Goal: Task Accomplishment & Management: Manage account settings

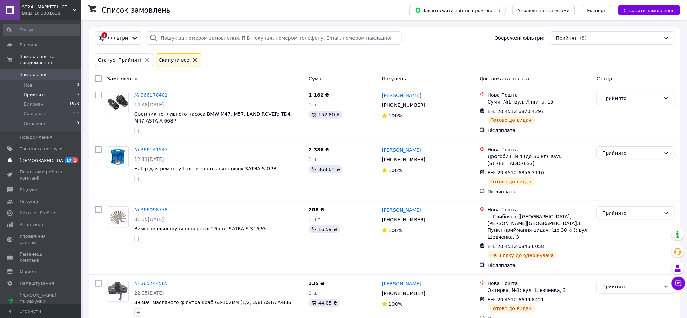
click at [34, 155] on link "[DEMOGRAPHIC_DATA] 17 1" at bounding box center [41, 161] width 83 height 12
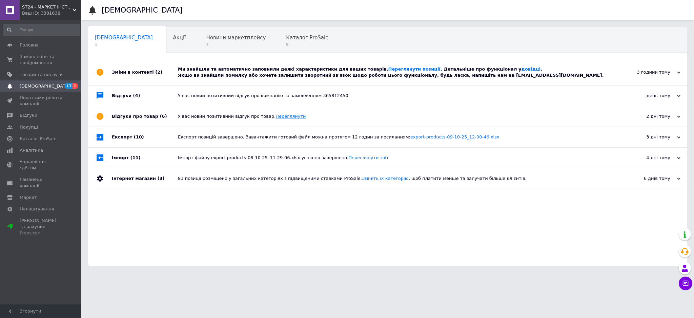
click at [280, 119] on link "Переглянути" at bounding box center [291, 116] width 30 height 5
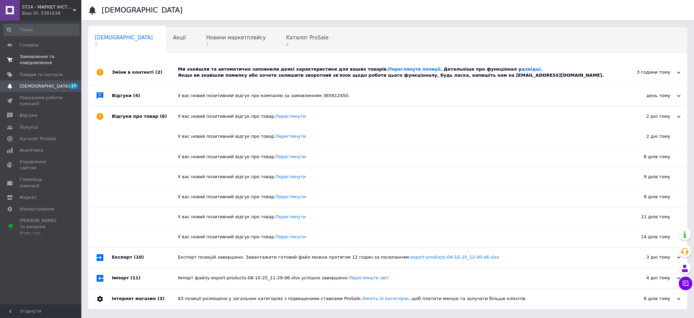
click at [41, 60] on span "Замовлення та повідомлення" at bounding box center [41, 60] width 43 height 12
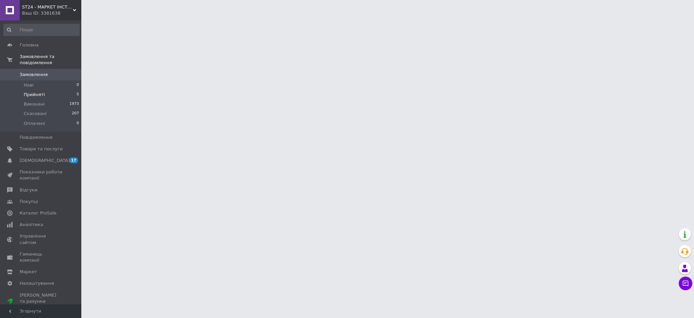
click at [35, 90] on li "Прийняті 5" at bounding box center [41, 94] width 83 height 9
